Goal: Task Accomplishment & Management: Complete application form

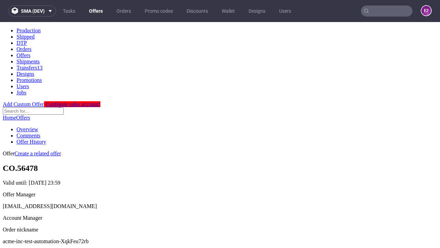
scroll to position [68, 0]
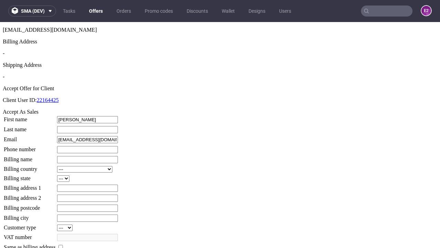
type input "[PERSON_NAME]"
type input "Block"
type input "1509813888"
type input "Florencio_Satterfield"
select select "13"
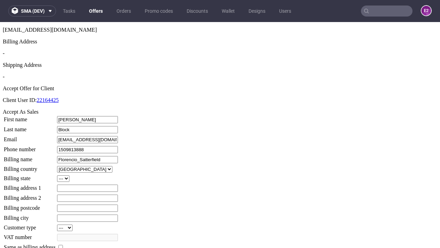
type input "Florencio_Satterfield"
type input "3 Paucek Close"
type input "SW5 8XF"
select select "132"
type input "SW5 8XF"
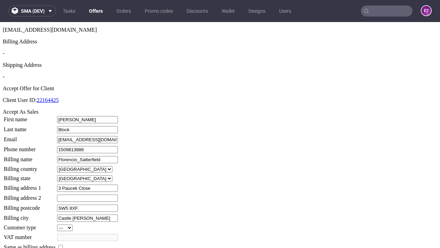
type input "Castle Hammes"
click at [63, 245] on input "checkbox" at bounding box center [60, 247] width 4 height 4
checkbox input "true"
type input "Florencio_Satterfield"
select select "13"
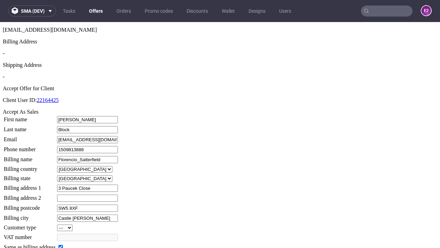
type input "3 Paucek Close"
type input "SW5 8XF"
type input "Castle Hammes"
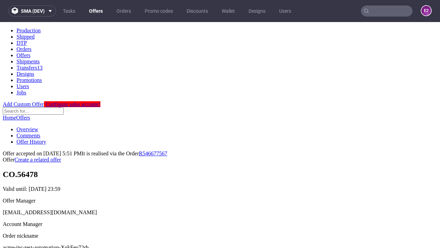
scroll to position [0, 0]
